Goal: Find specific page/section: Find specific page/section

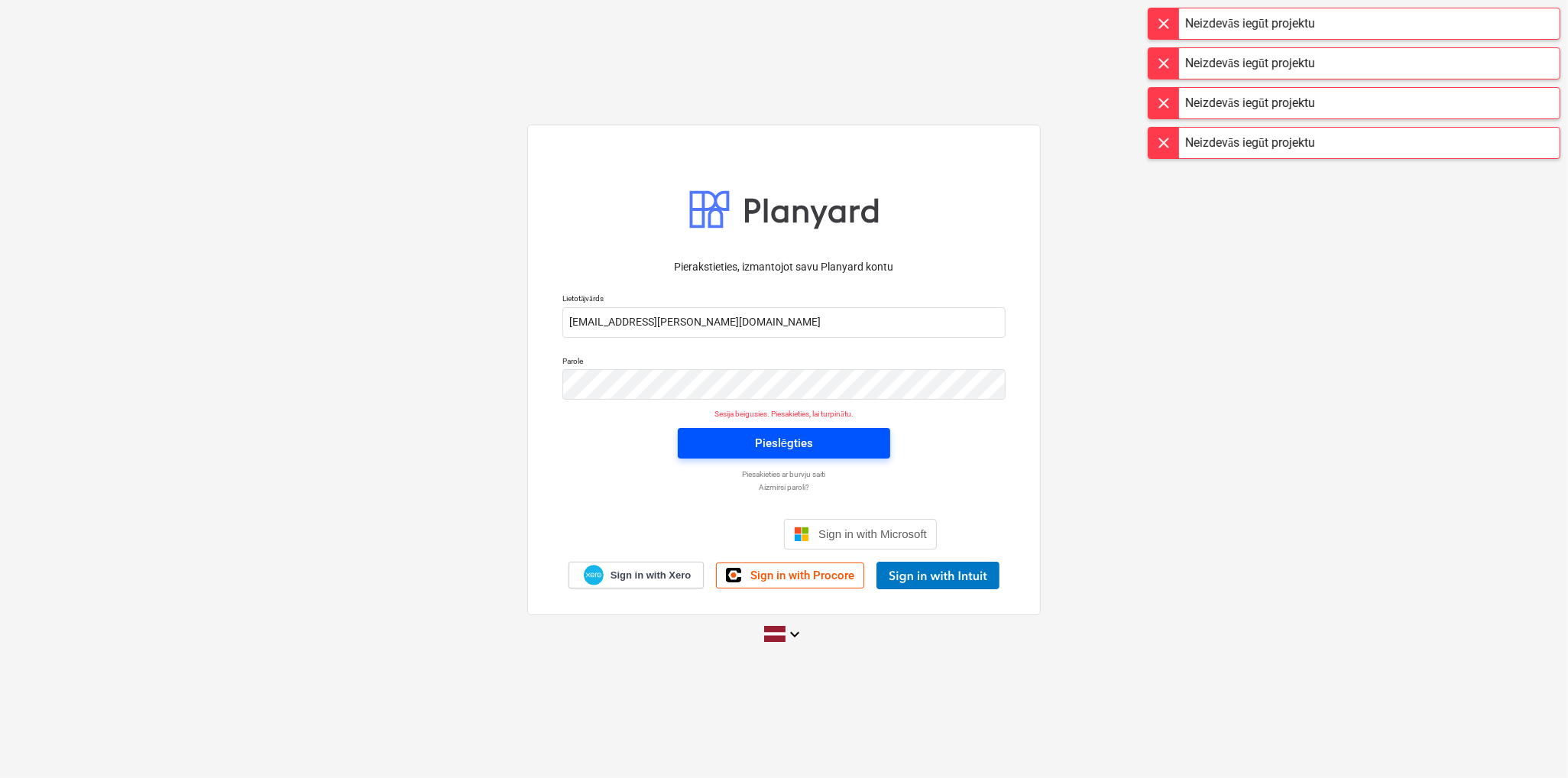
click at [795, 439] on div "Pieslēgties" at bounding box center [784, 444] width 58 height 20
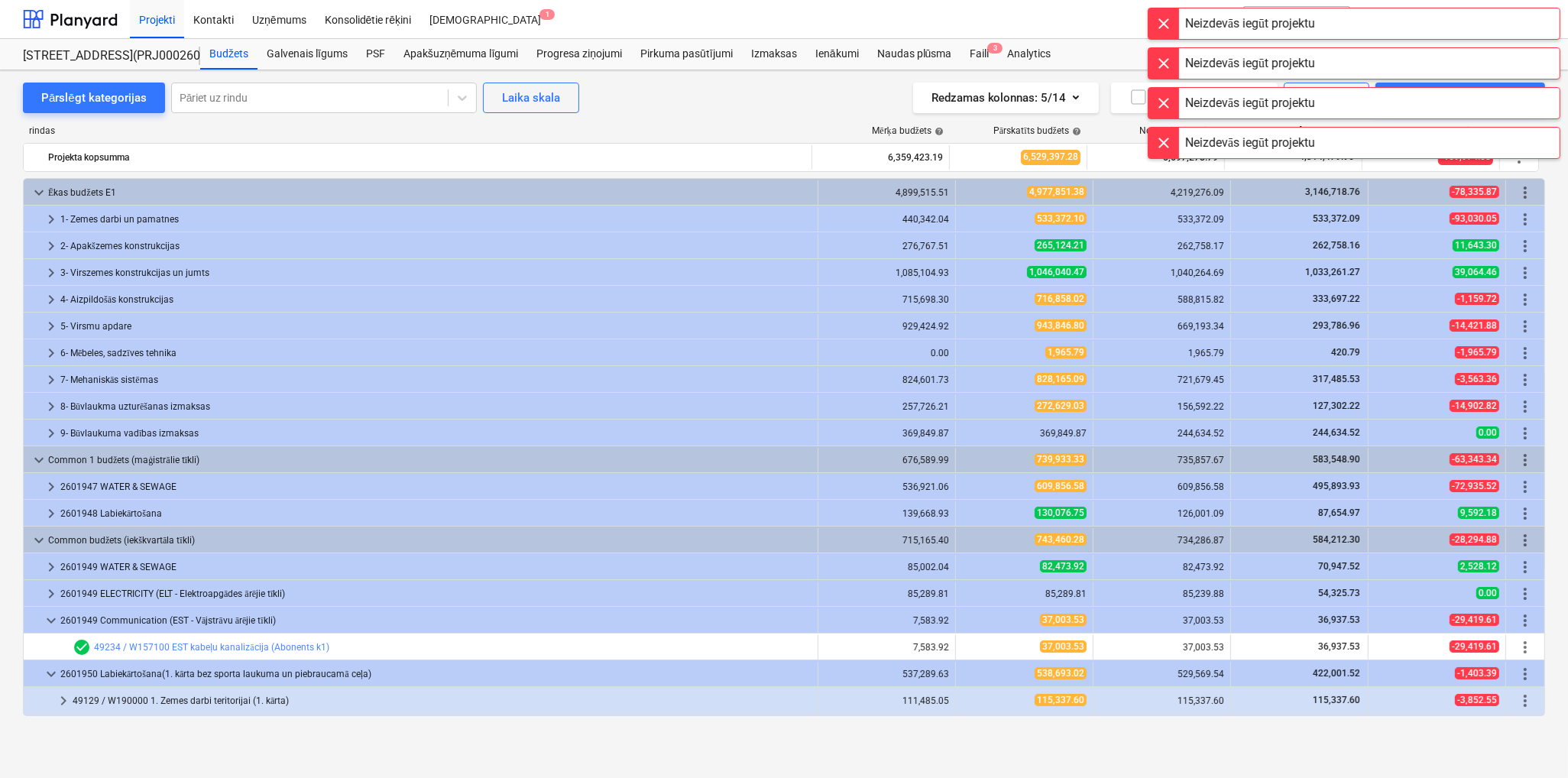
scroll to position [49, 0]
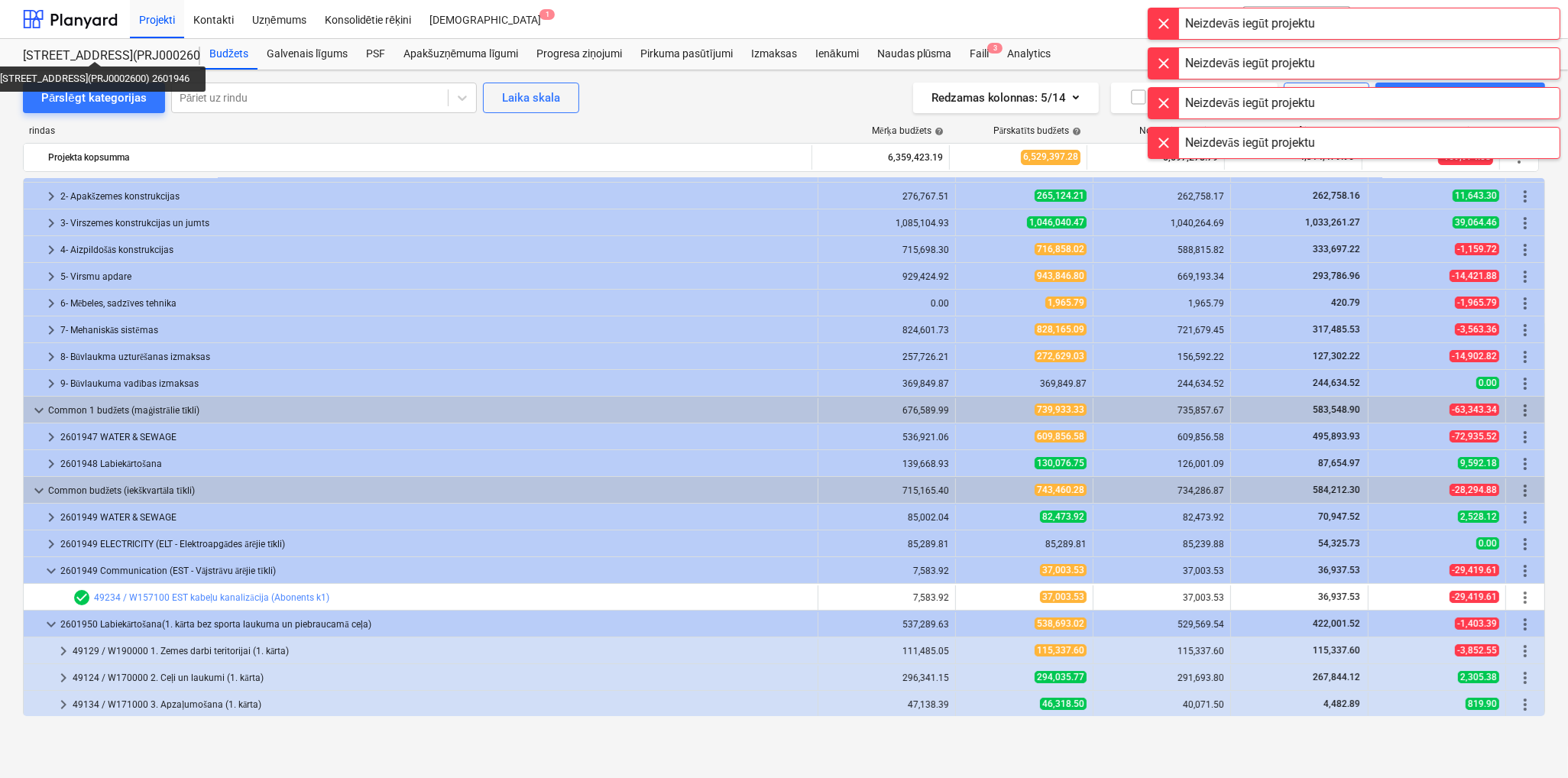
click at [109, 48] on div "[STREET_ADDRESS](PRJ0002600) 2601946" at bounding box center [102, 56] width 159 height 16
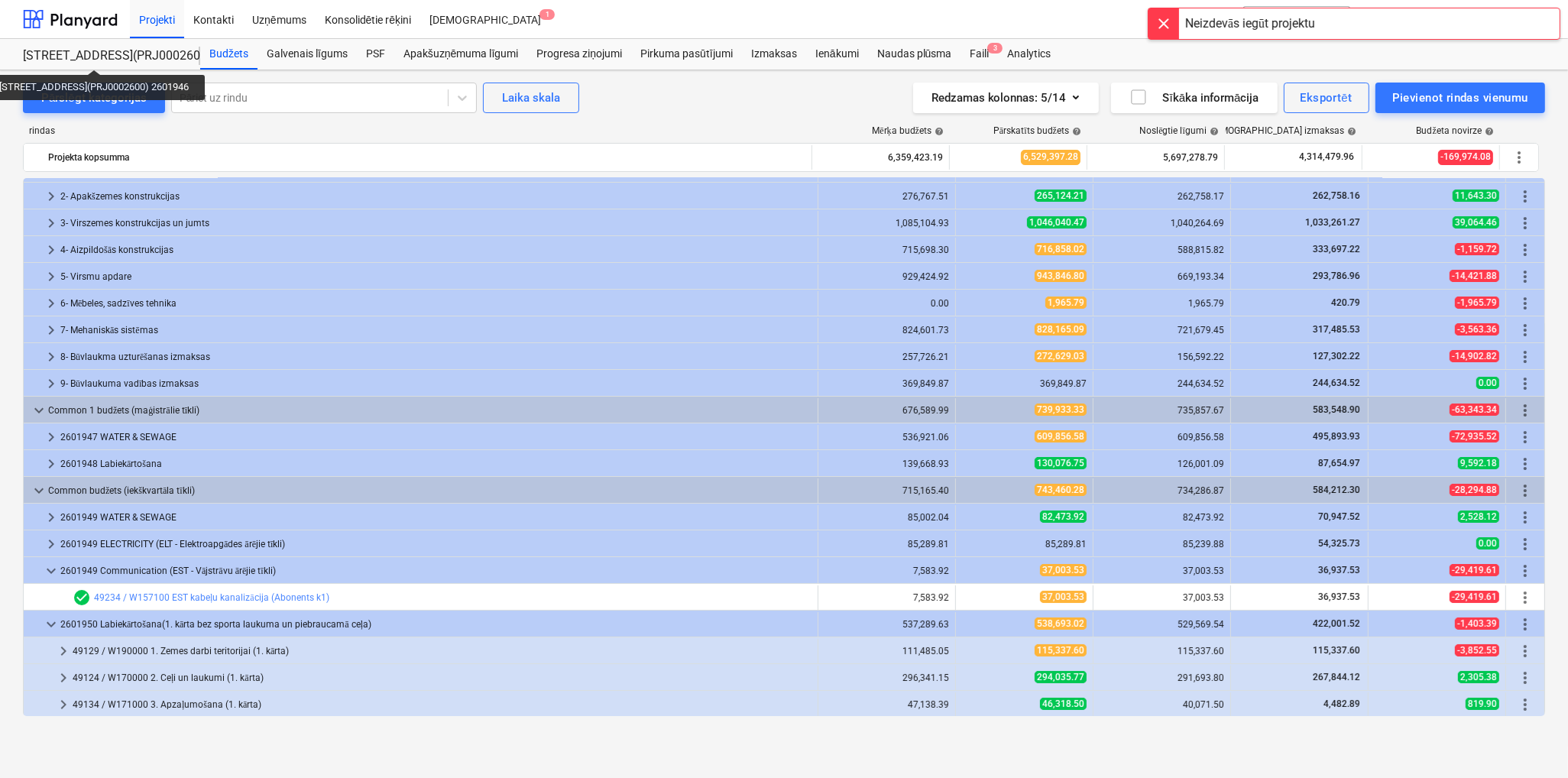
click at [109, 58] on div "[STREET_ADDRESS](PRJ0002600) 2601946" at bounding box center [102, 56] width 159 height 16
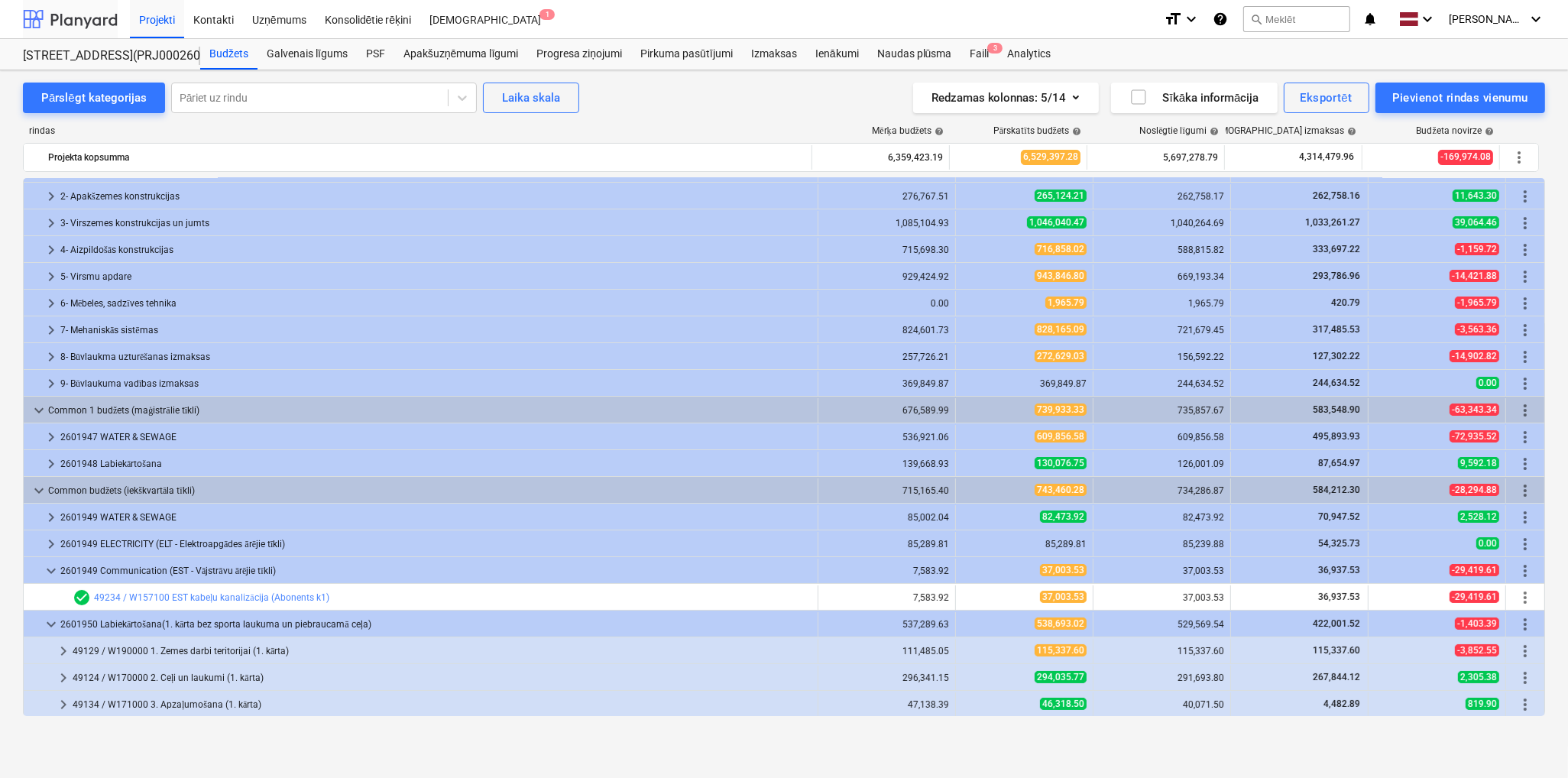
click at [77, 33] on div at bounding box center [69, 19] width 94 height 38
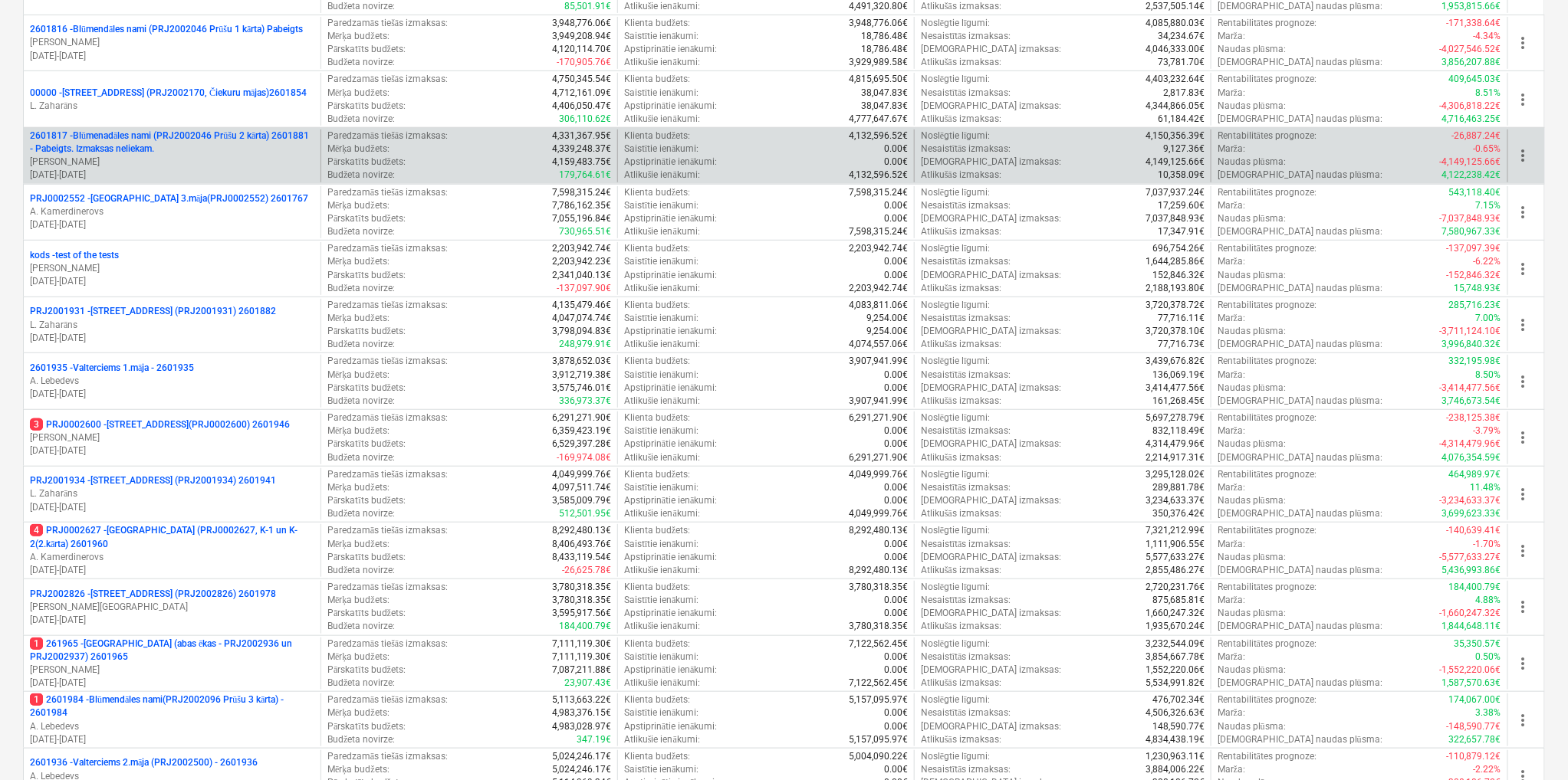
scroll to position [340, 0]
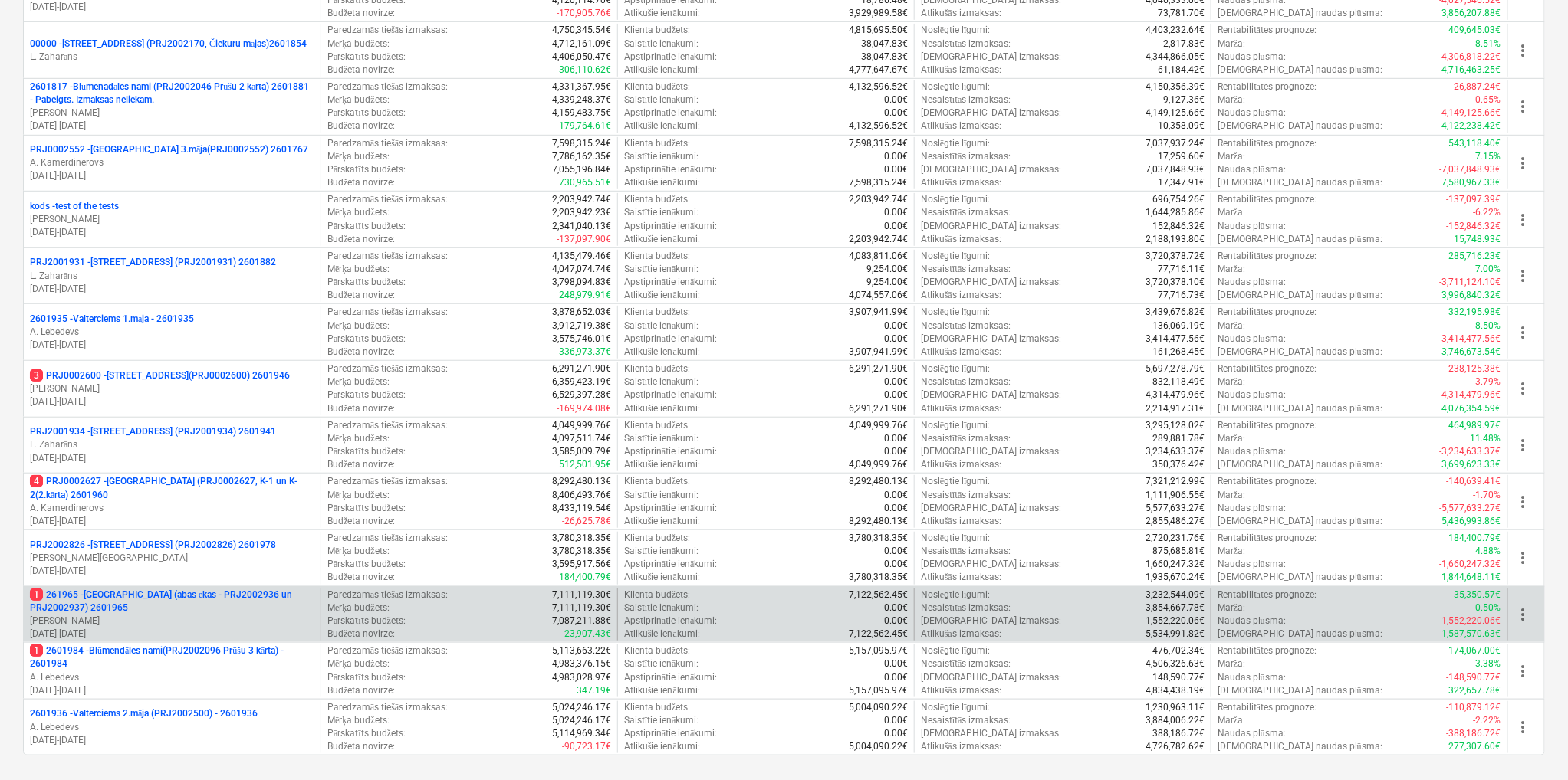
click at [256, 616] on p "[PERSON_NAME]" at bounding box center [172, 622] width 284 height 13
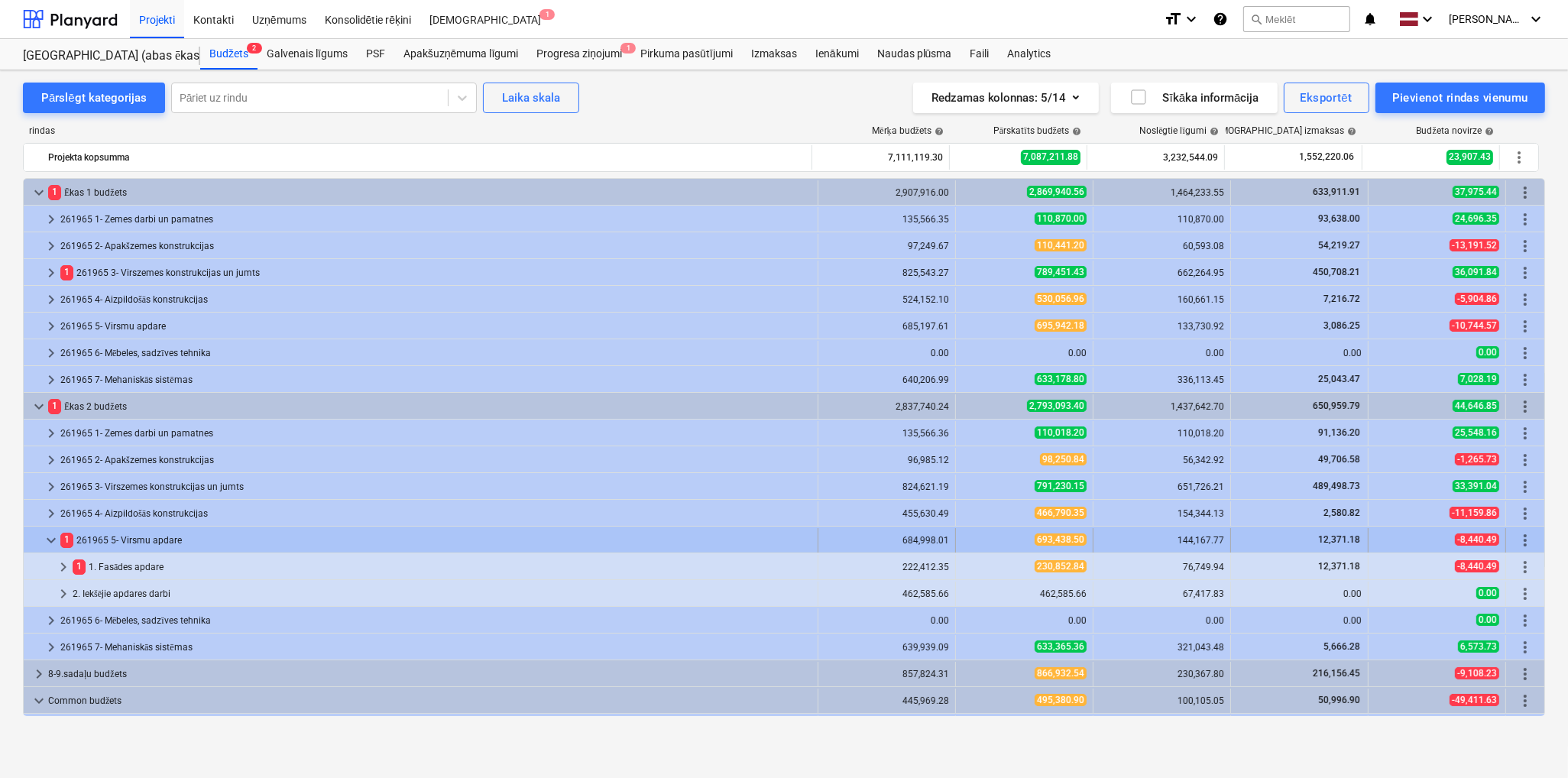
click at [46, 544] on span "keyboard_arrow_down" at bounding box center [51, 541] width 18 height 18
